Goal: Find specific page/section: Find specific page/section

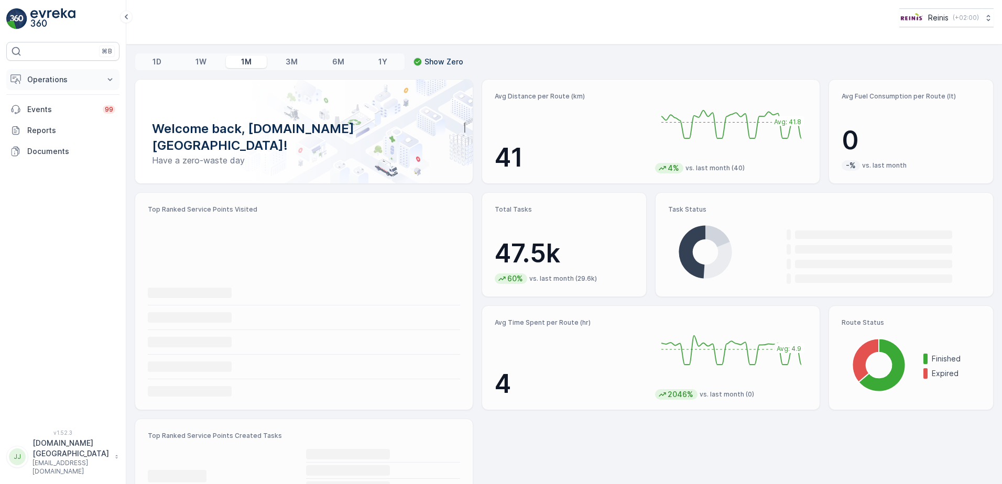
click at [49, 75] on p "Operations" at bounding box center [62, 79] width 71 height 10
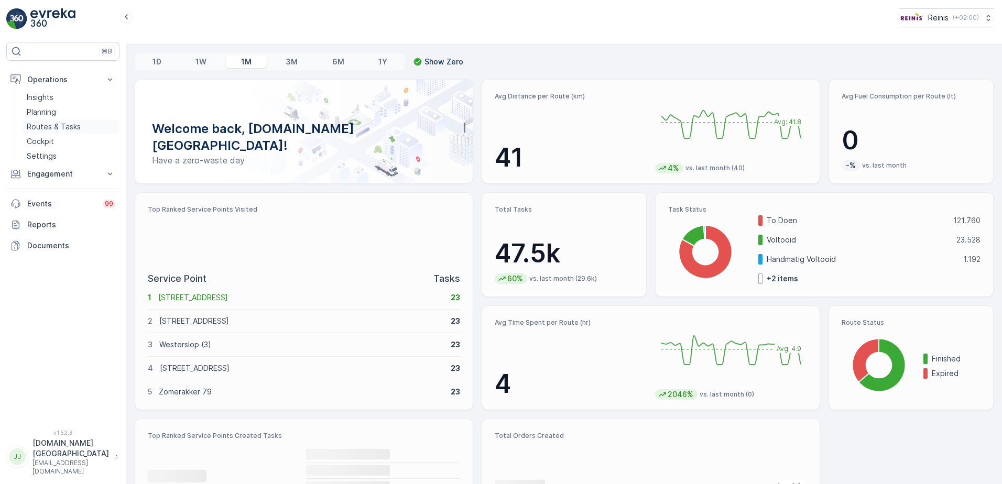
click at [41, 128] on p "Routes & Tasks" at bounding box center [54, 127] width 54 height 10
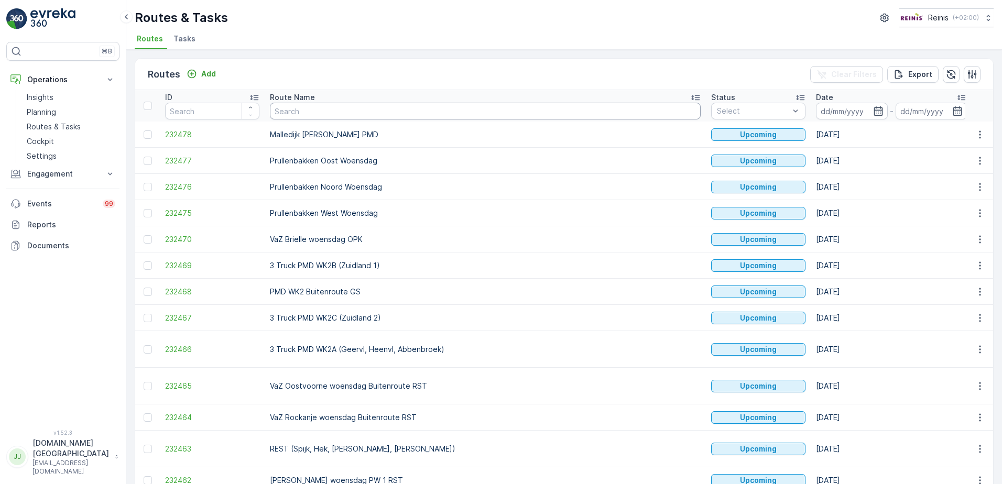
click at [305, 111] on input "text" at bounding box center [485, 111] width 431 height 17
type input "service"
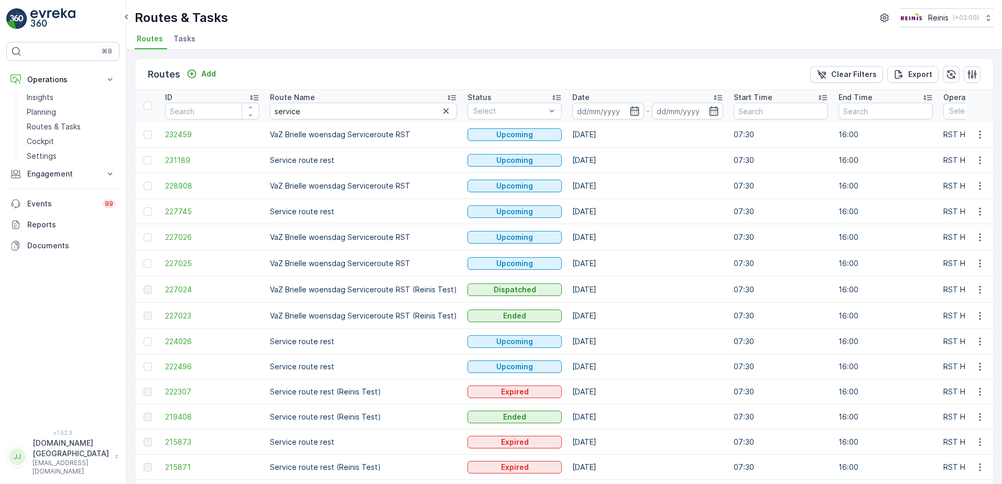
click at [361, 130] on p "VaZ Brielle woensdag Serviceroute RST" at bounding box center [363, 134] width 187 height 10
click at [185, 135] on span "232459" at bounding box center [212, 134] width 94 height 10
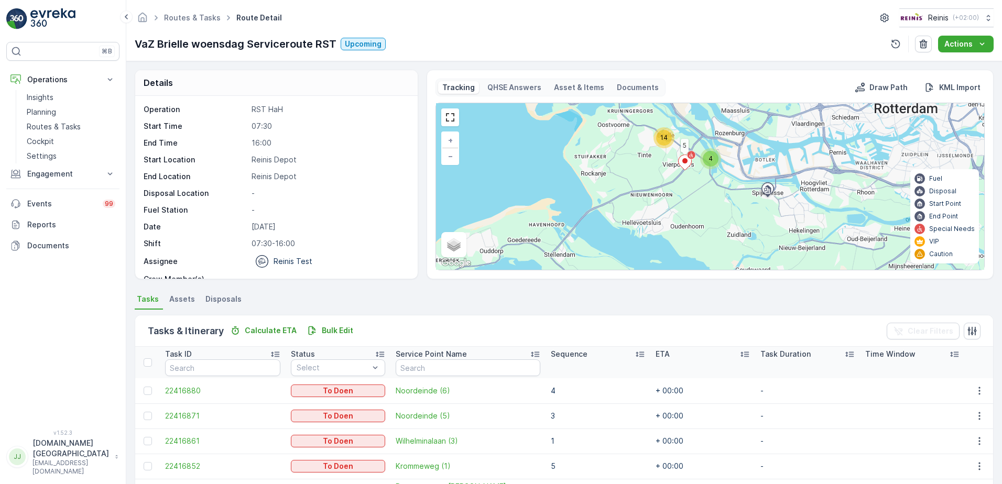
click at [458, 115] on div at bounding box center [450, 118] width 18 height 18
click at [446, 121] on link at bounding box center [450, 118] width 16 height 16
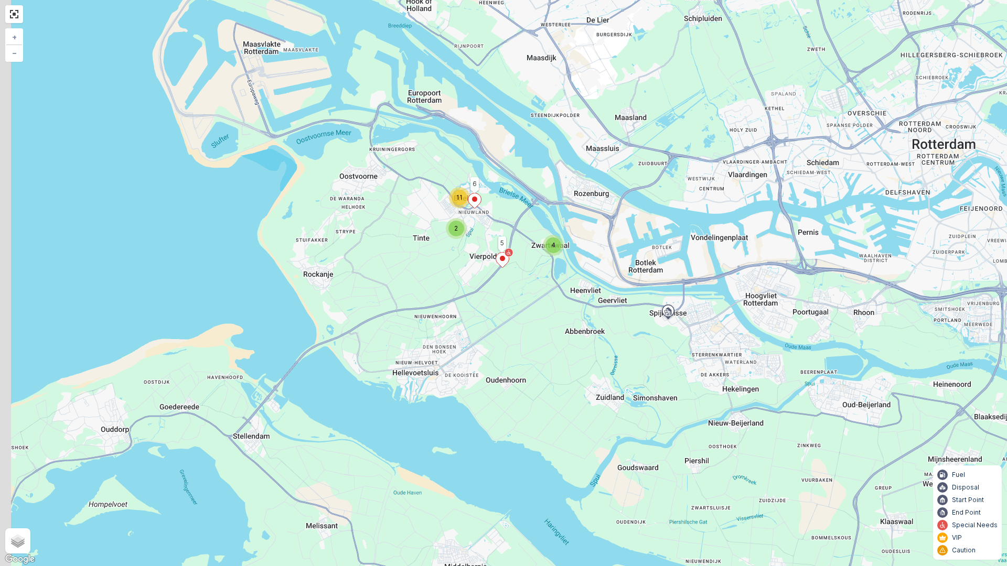
drag, startPoint x: 435, startPoint y: 279, endPoint x: 483, endPoint y: 297, distance: 50.9
click at [483, 297] on div "4 2 11 5 6 + − Satellite Roadmap Terrain Hybrid Leaflet Keyboard shortcuts Map …" at bounding box center [503, 283] width 1007 height 566
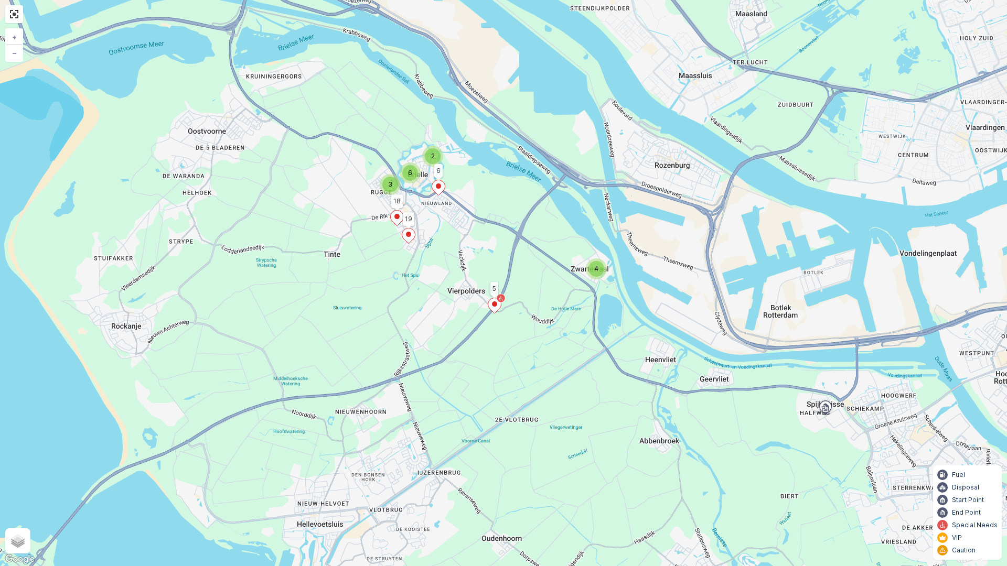
drag, startPoint x: 458, startPoint y: 251, endPoint x: 425, endPoint y: 327, distance: 82.9
click at [425, 327] on div "4 2 3 6 5 6 18 19 + − Satellite Roadmap Terrain Hybrid Leaflet Keyboard shortcu…" at bounding box center [503, 283] width 1007 height 566
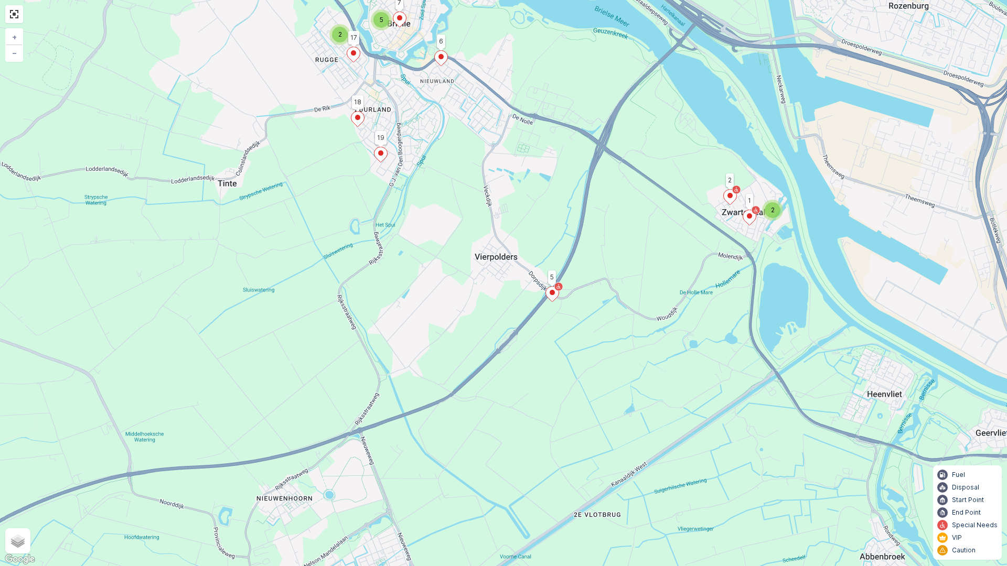
click at [550, 293] on ellipse at bounding box center [551, 292] width 5 height 5
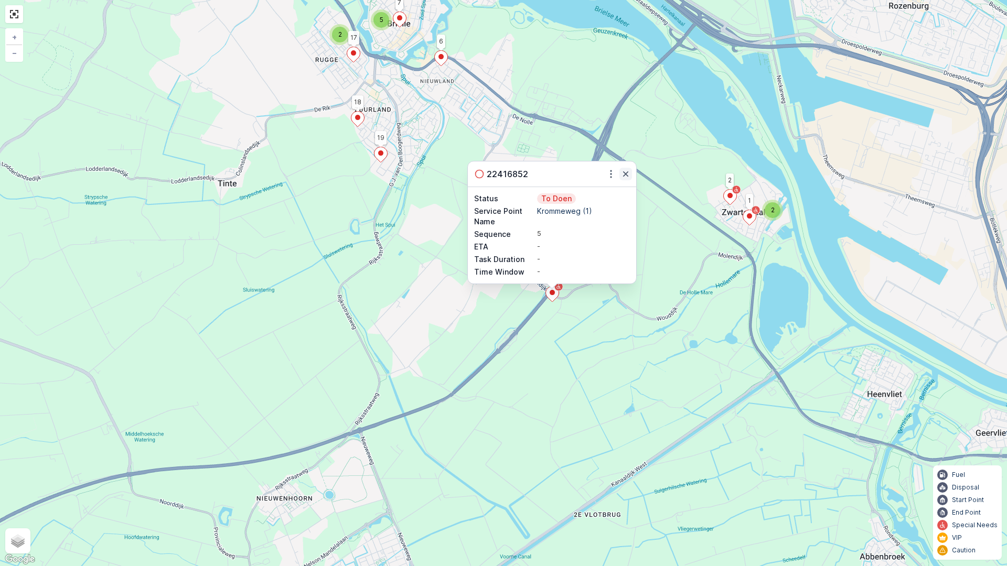
click at [629, 174] on icon "button" at bounding box center [625, 174] width 10 height 10
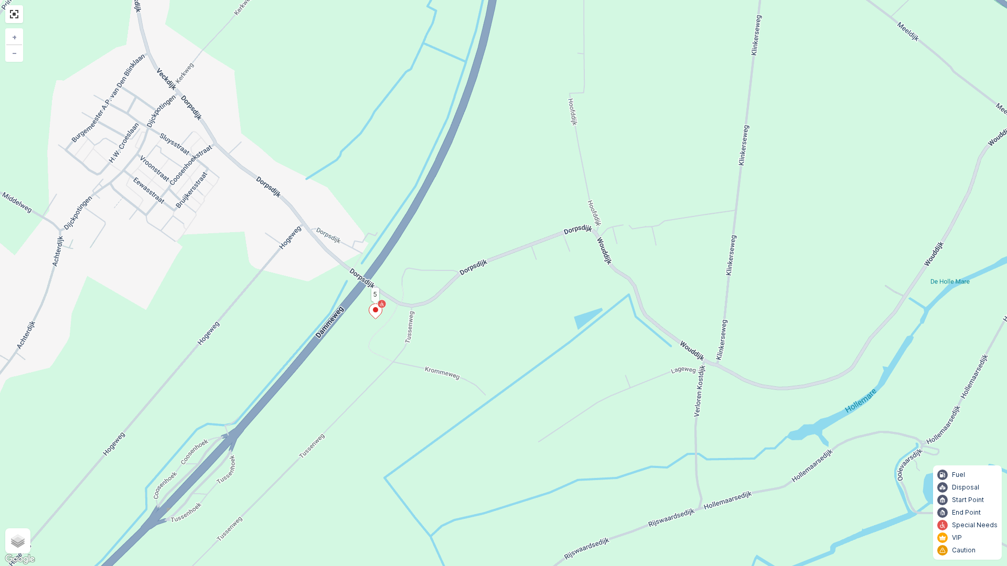
click at [373, 309] on ellipse at bounding box center [375, 309] width 5 height 5
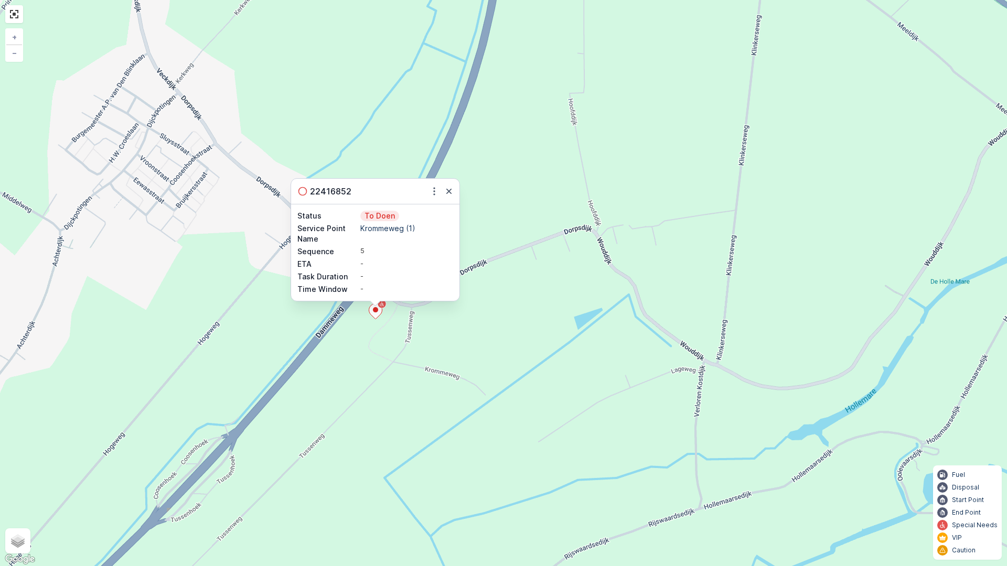
click at [876, 94] on div "2 2 2 3 5 6 18 19 2 1 17 7 12 11 22416852 Status To Doen Service Point Name Kro…" at bounding box center [503, 283] width 1007 height 566
